Goal: Information Seeking & Learning: Check status

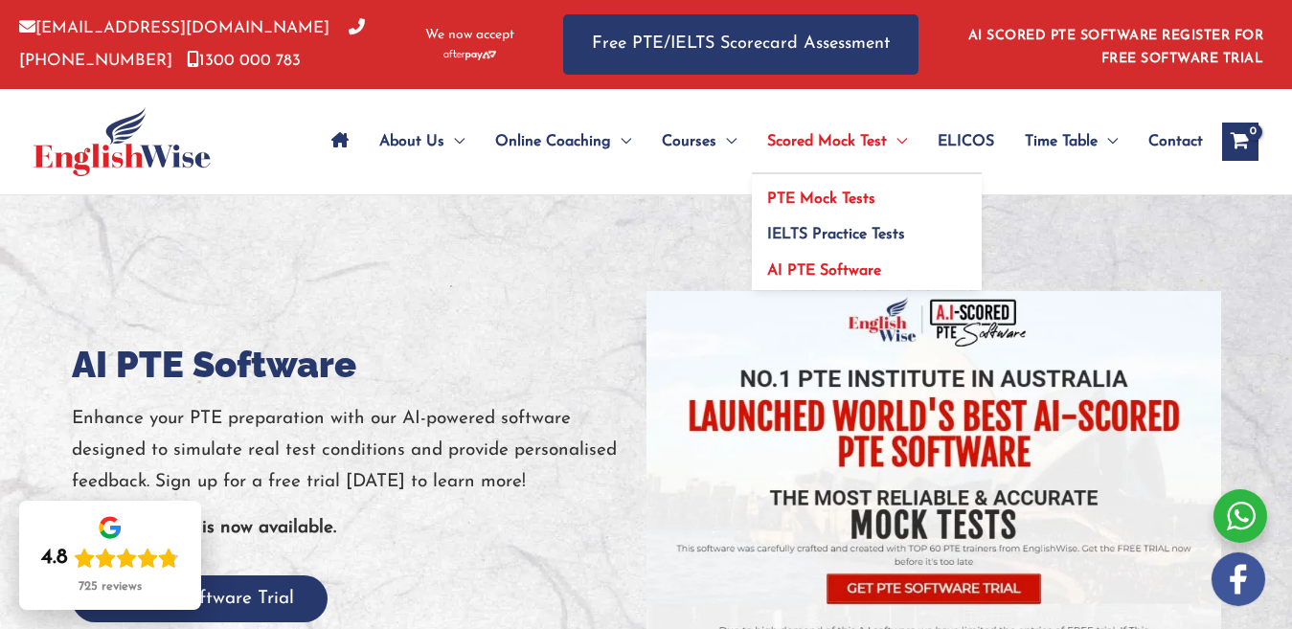
click at [813, 194] on span "PTE Mock Tests" at bounding box center [821, 198] width 108 height 15
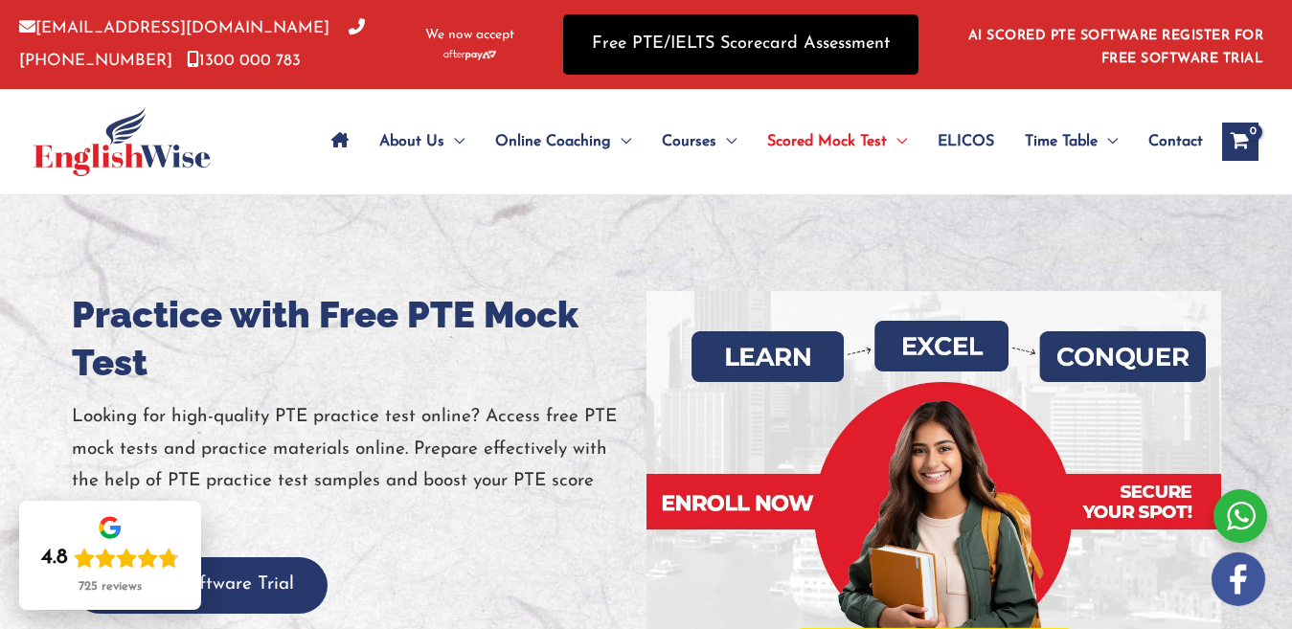
click at [788, 56] on link "Free PTE/IELTS Scorecard Assessment" at bounding box center [740, 44] width 355 height 60
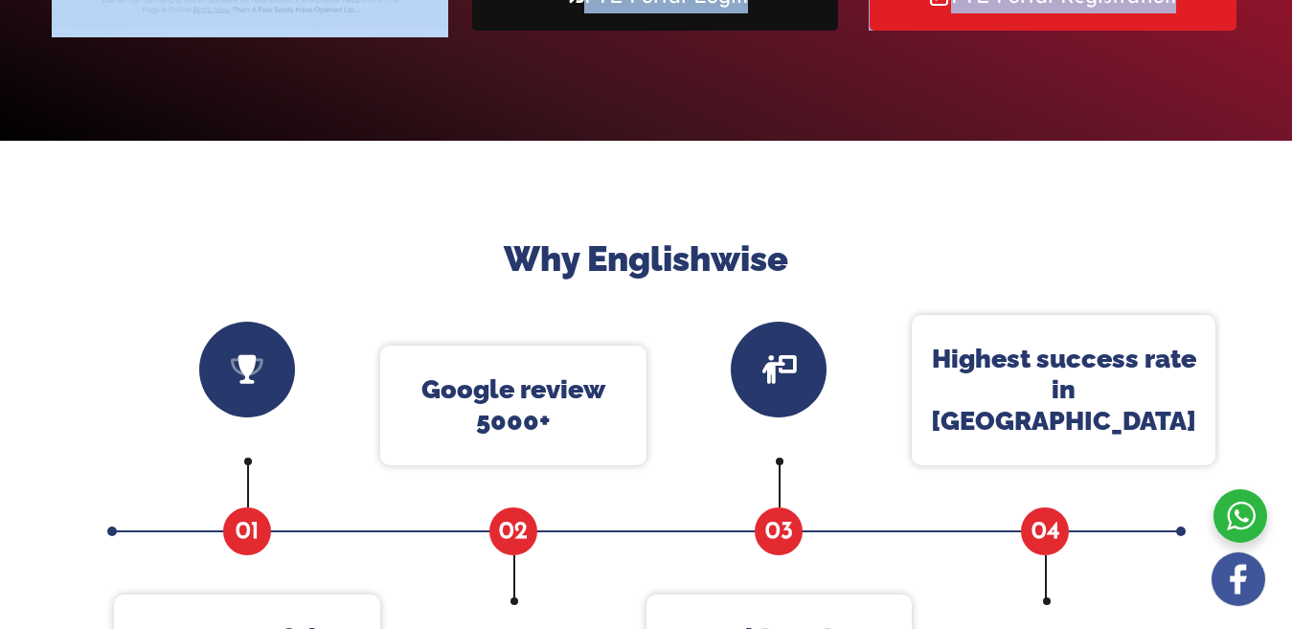
scroll to position [239, 0]
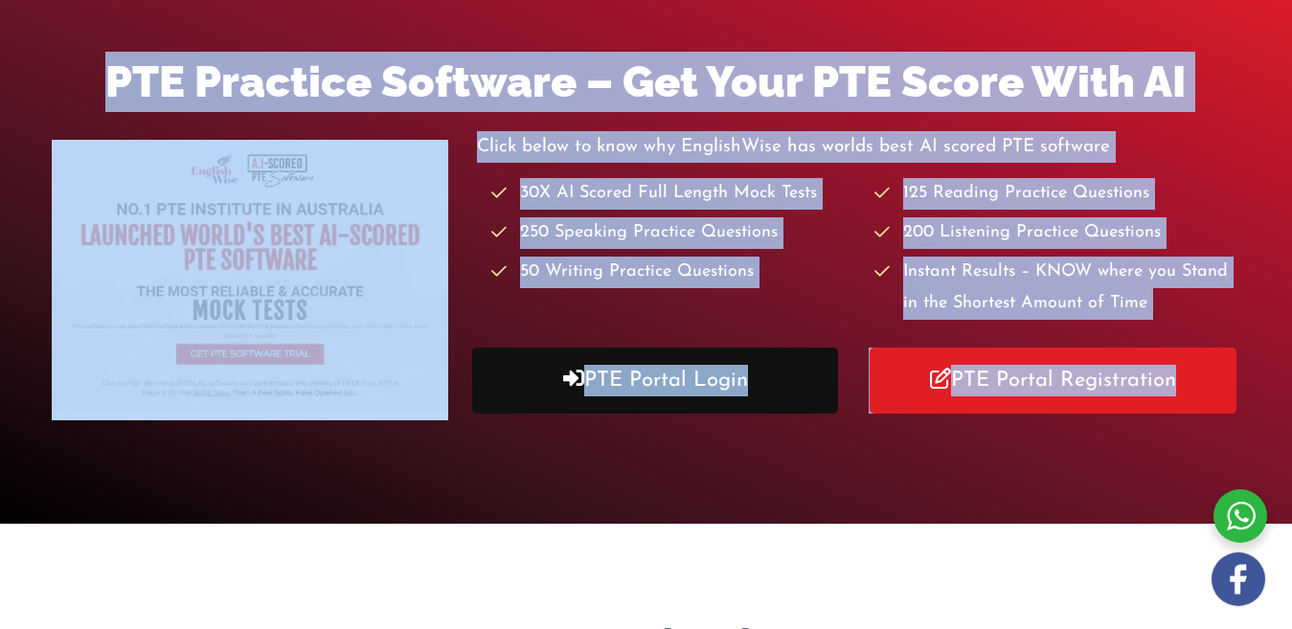
click at [641, 374] on link "PTE Portal Login" at bounding box center [655, 381] width 367 height 66
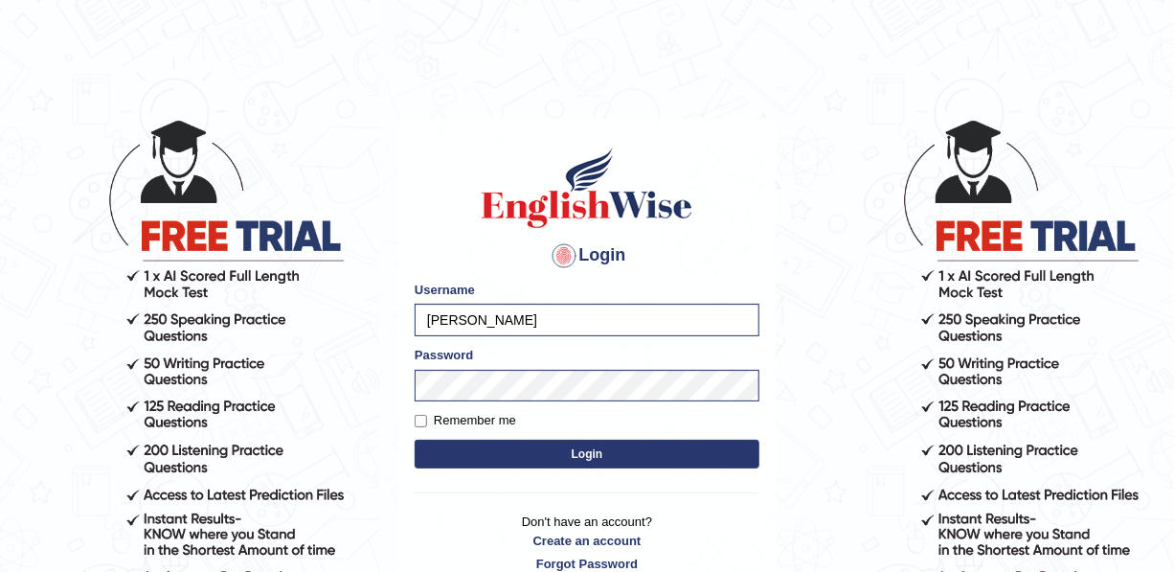
click at [525, 449] on button "Login" at bounding box center [587, 453] width 345 height 29
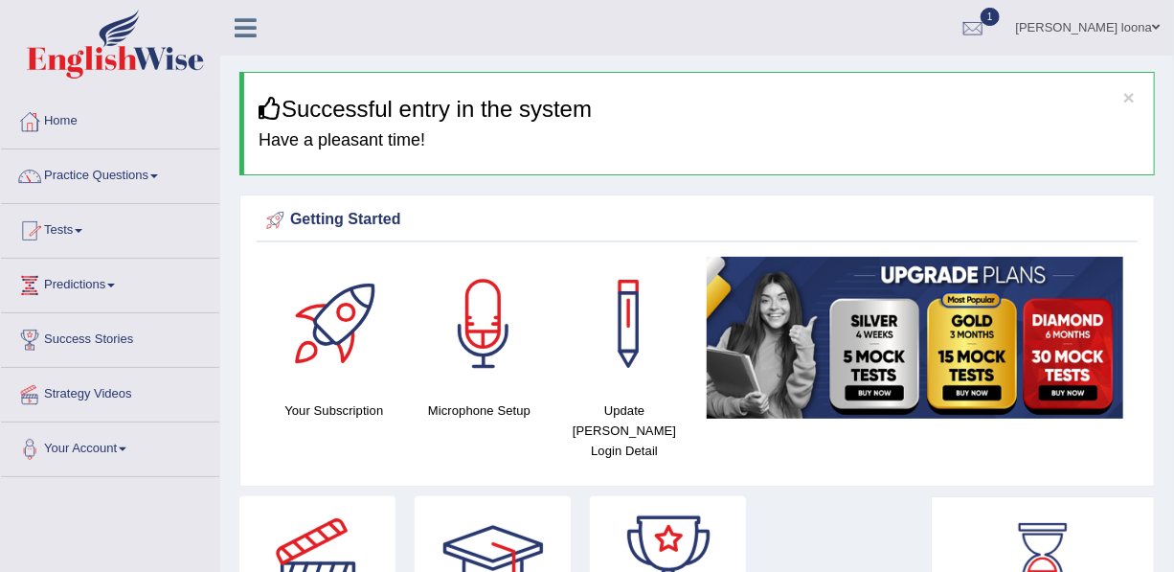
click at [79, 232] on link "Tests" at bounding box center [110, 228] width 218 height 48
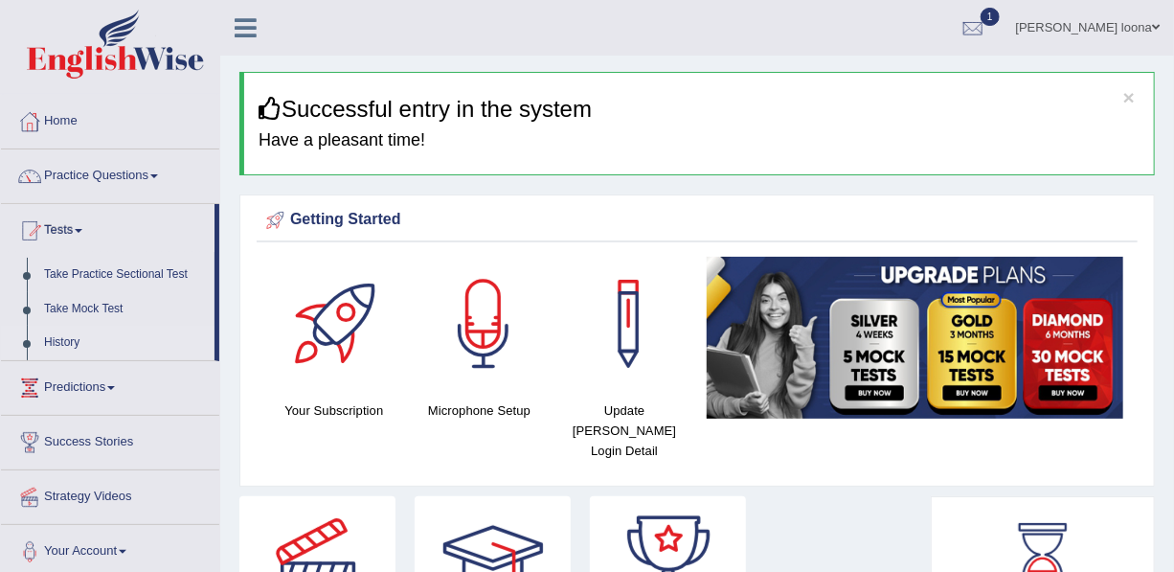
click at [64, 344] on link "History" at bounding box center [124, 343] width 179 height 34
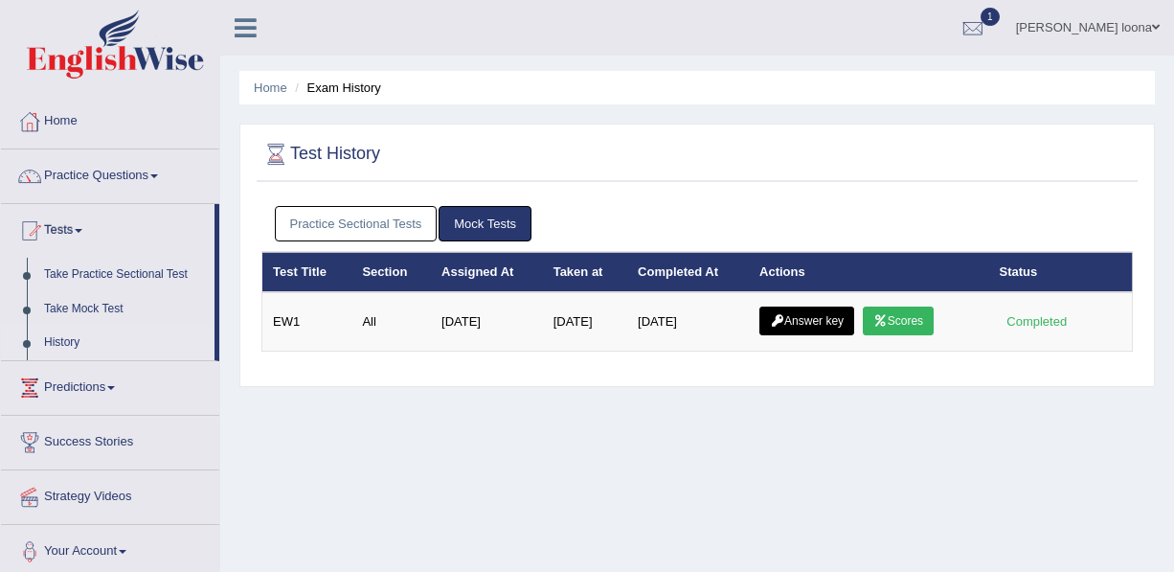
click at [818, 314] on link "Answer key" at bounding box center [806, 320] width 95 height 29
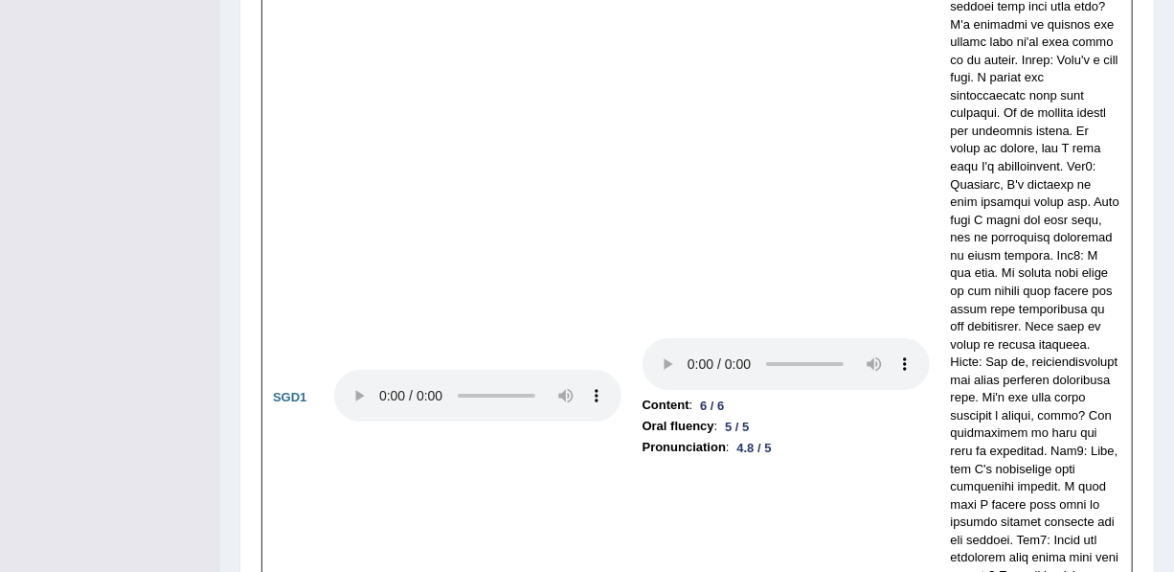
scroll to position [6018, 0]
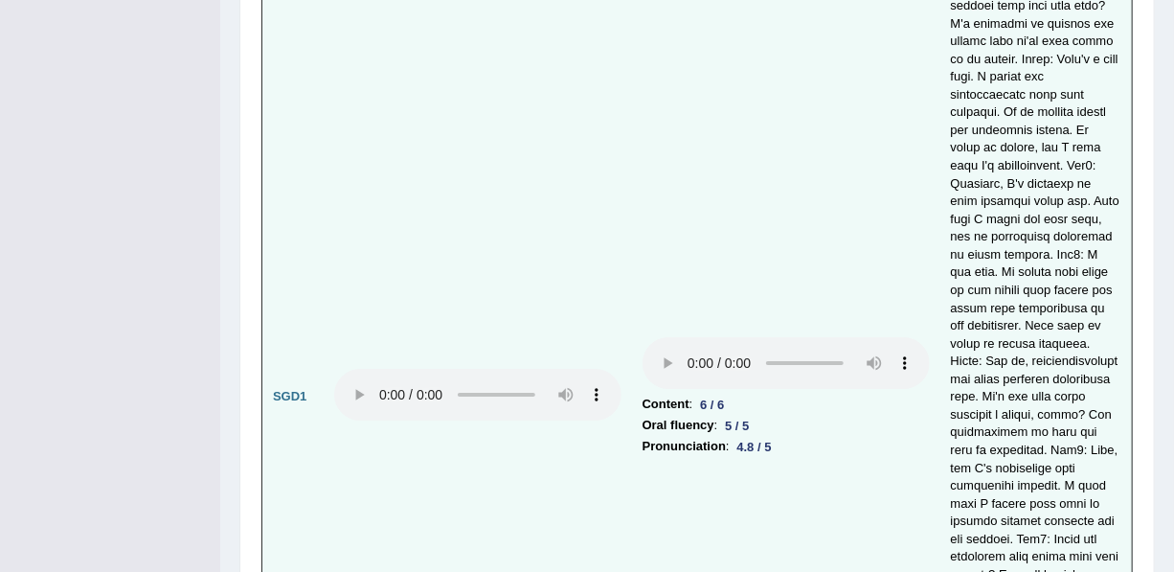
click at [1092, 224] on td at bounding box center [1036, 396] width 192 height 857
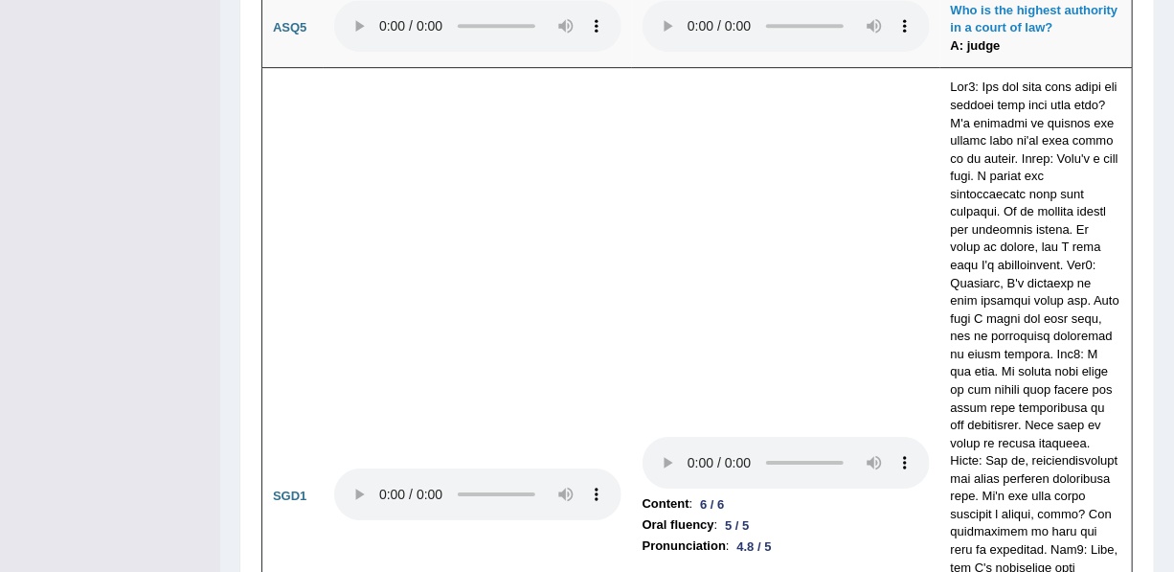
scroll to position [5905, 0]
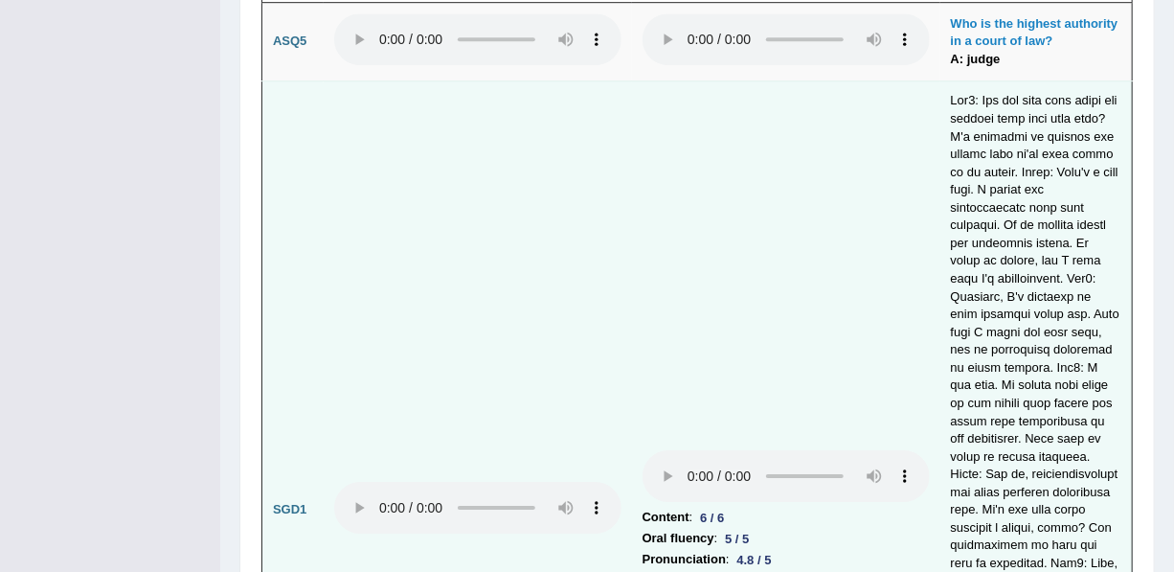
click at [372, 311] on td at bounding box center [478, 509] width 308 height 857
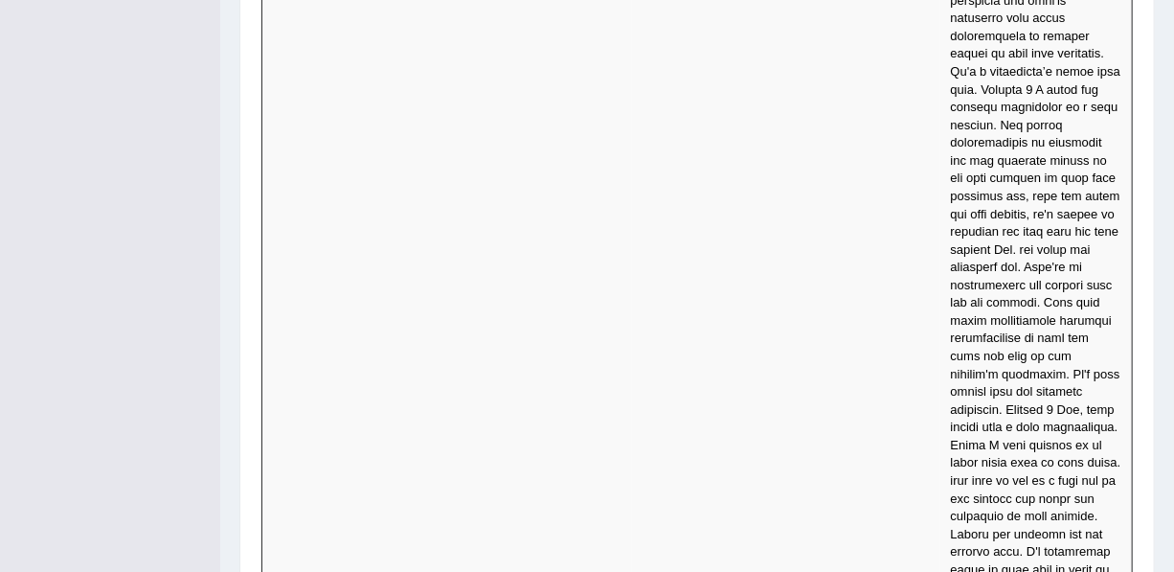
scroll to position [8110, 0]
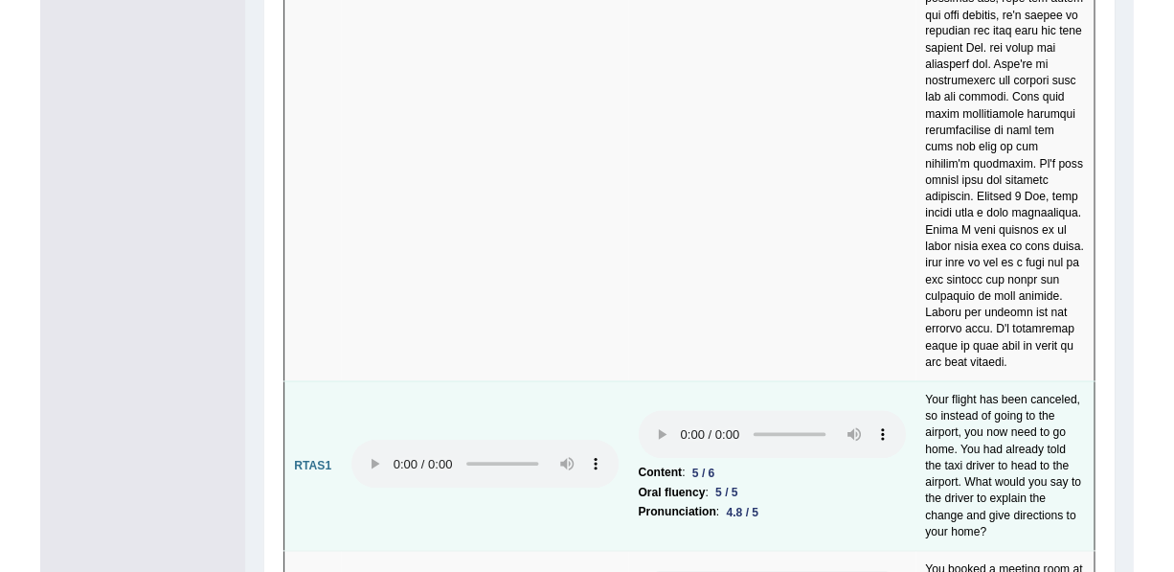
scroll to position [8325, 0]
